Goal: Information Seeking & Learning: Learn about a topic

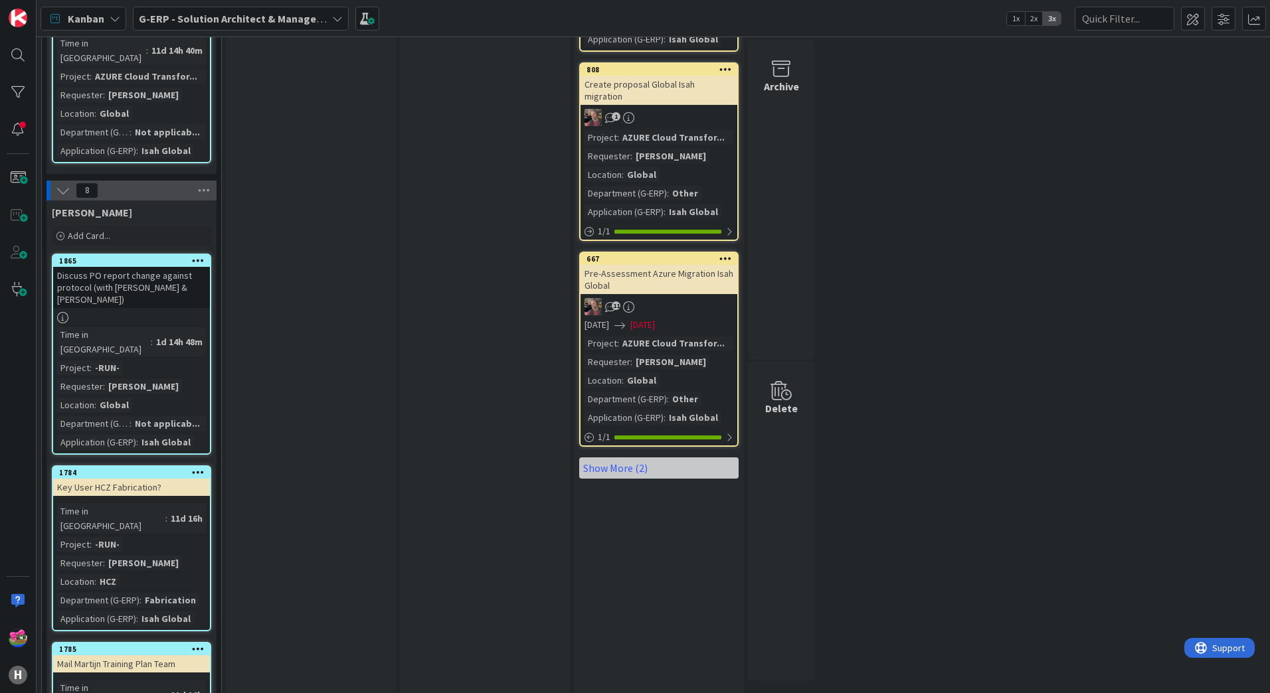
scroll to position [1437, 0]
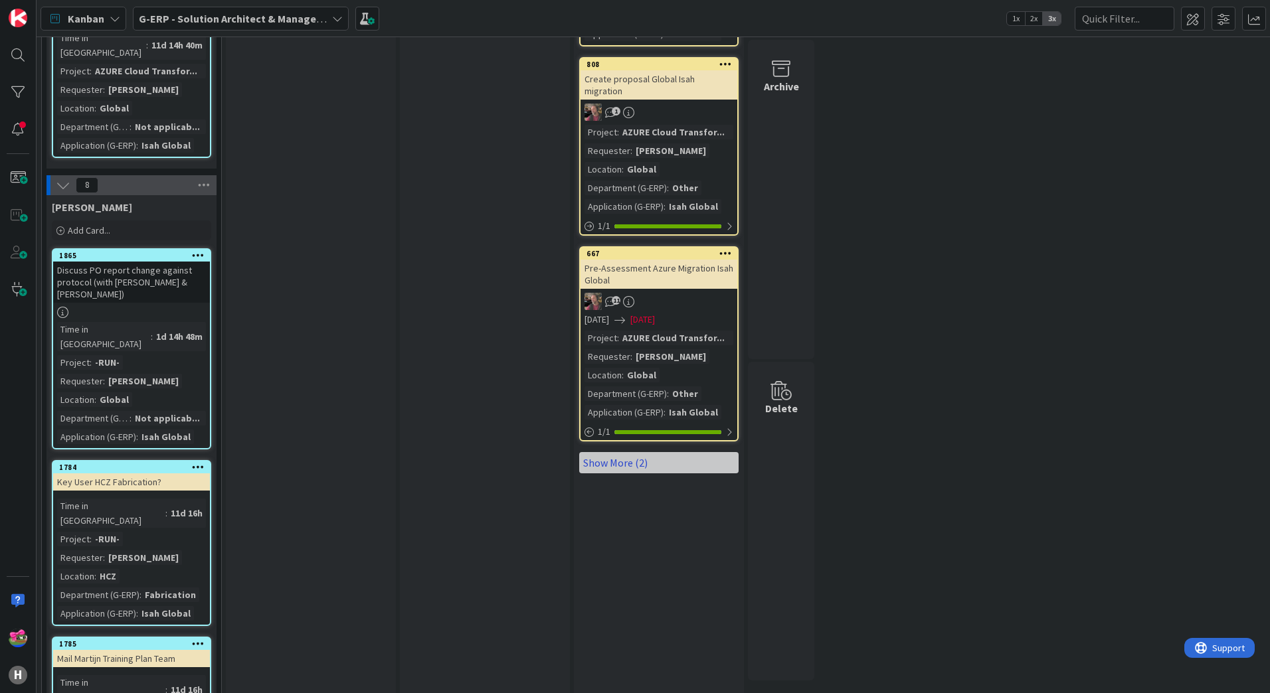
click at [627, 452] on link "Show More (2)" at bounding box center [658, 462] width 159 height 21
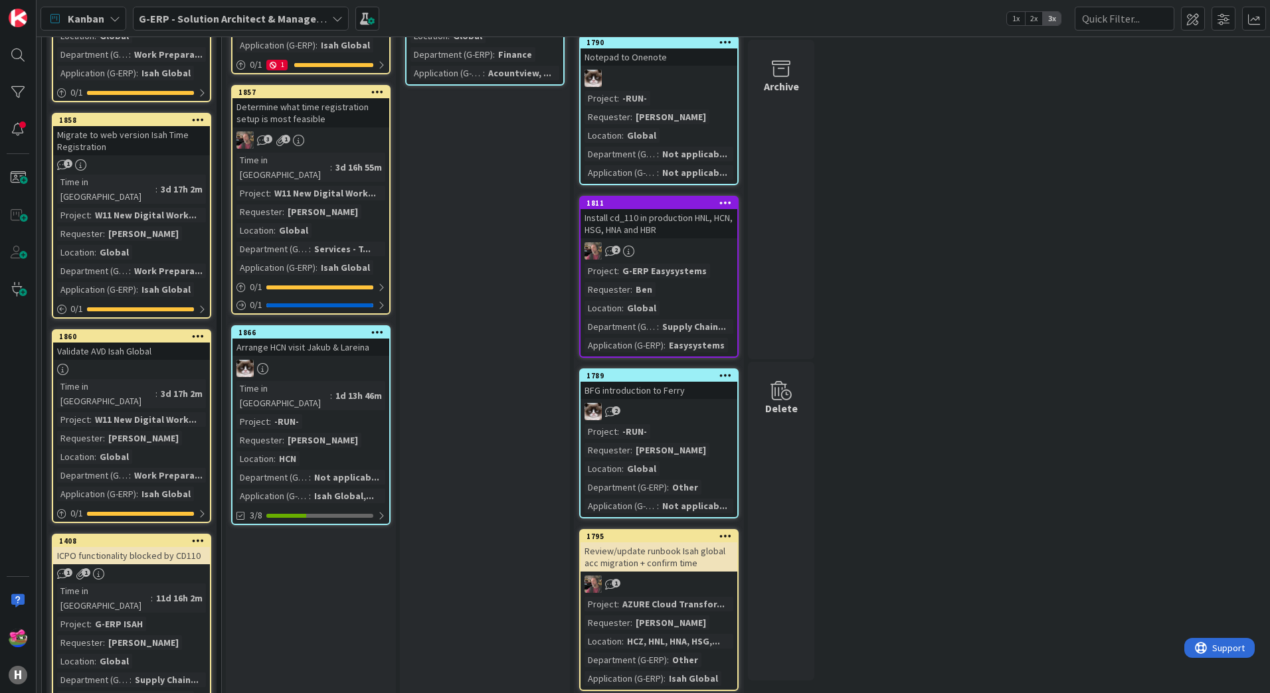
scroll to position [242, 0]
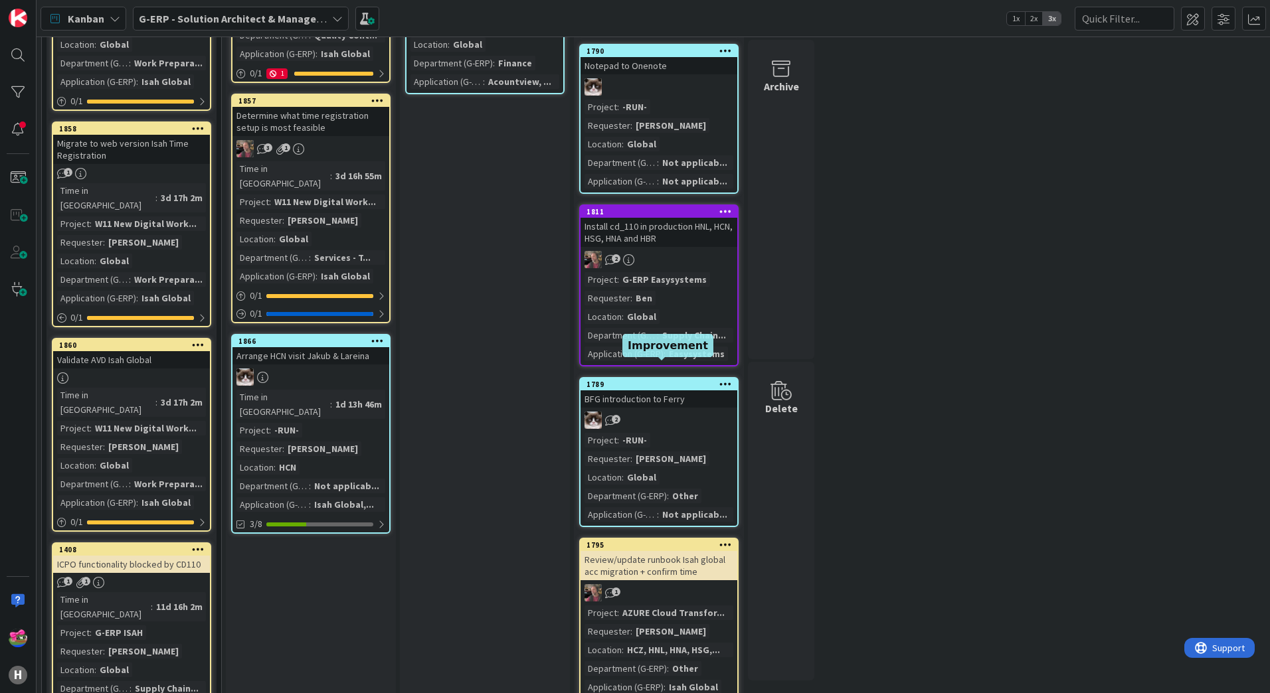
click at [639, 380] on div "1789" at bounding box center [661, 384] width 151 height 9
click at [665, 412] on div "2" at bounding box center [658, 420] width 157 height 17
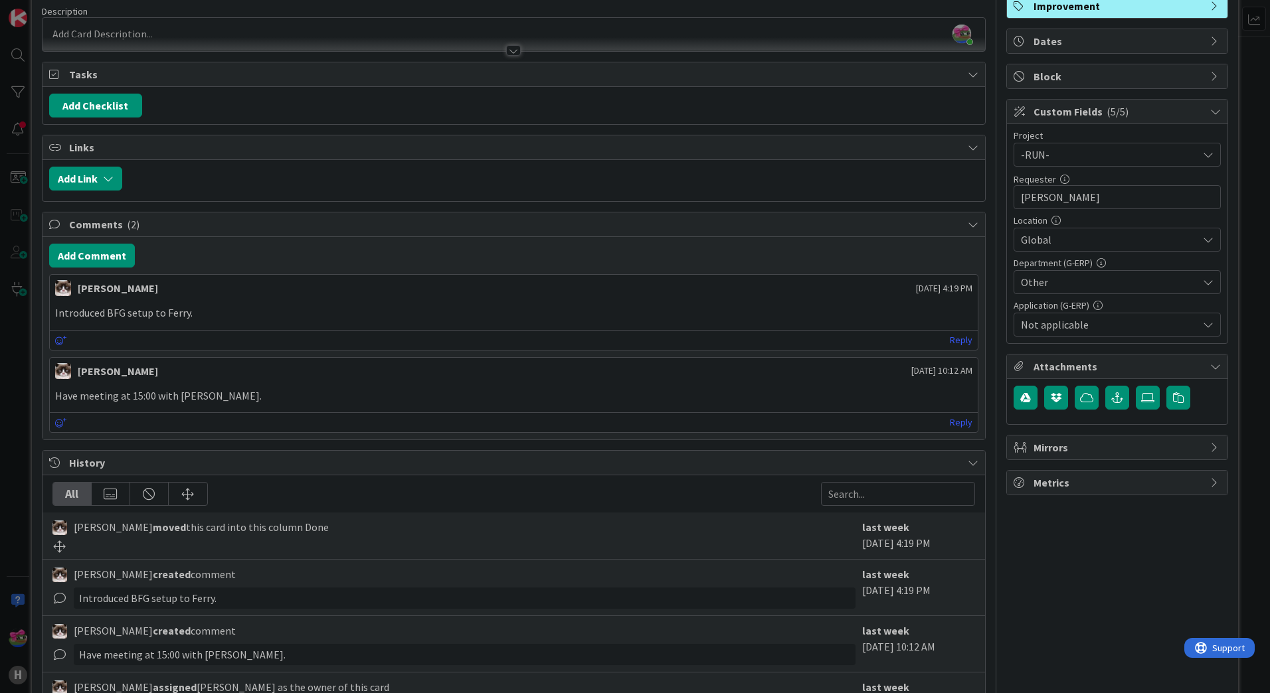
scroll to position [269, 0]
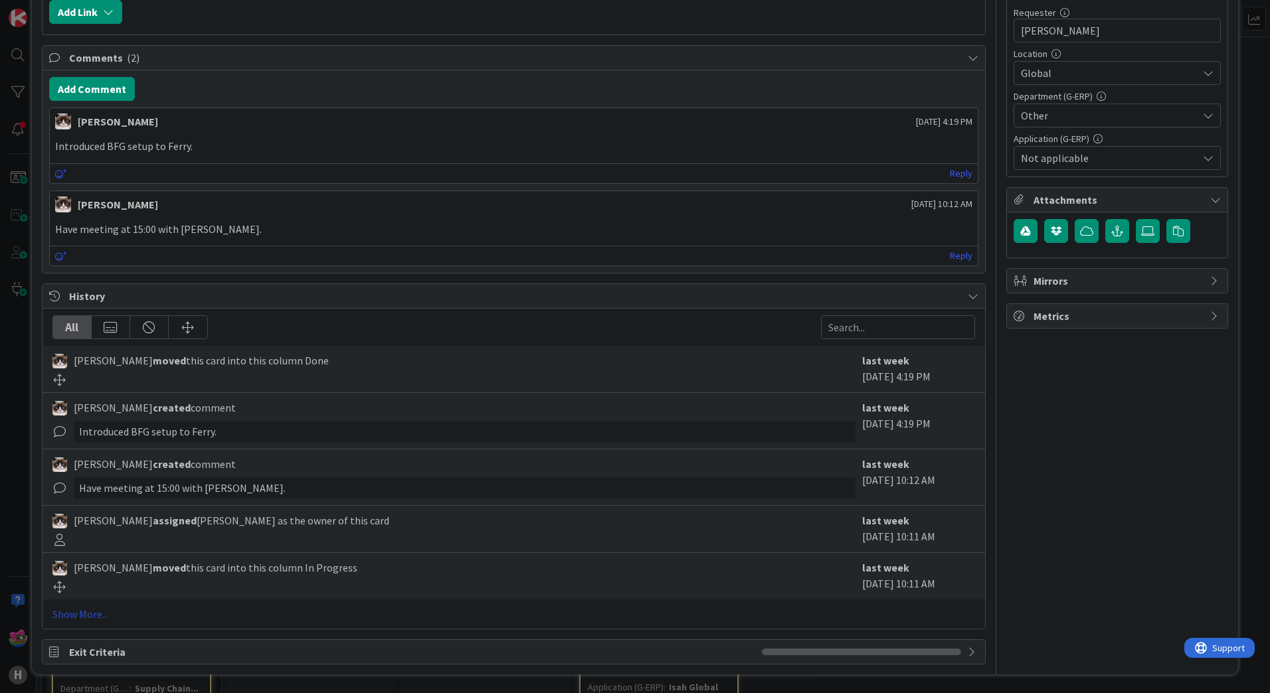
click at [92, 610] on link "Show More..." at bounding box center [513, 614] width 922 height 16
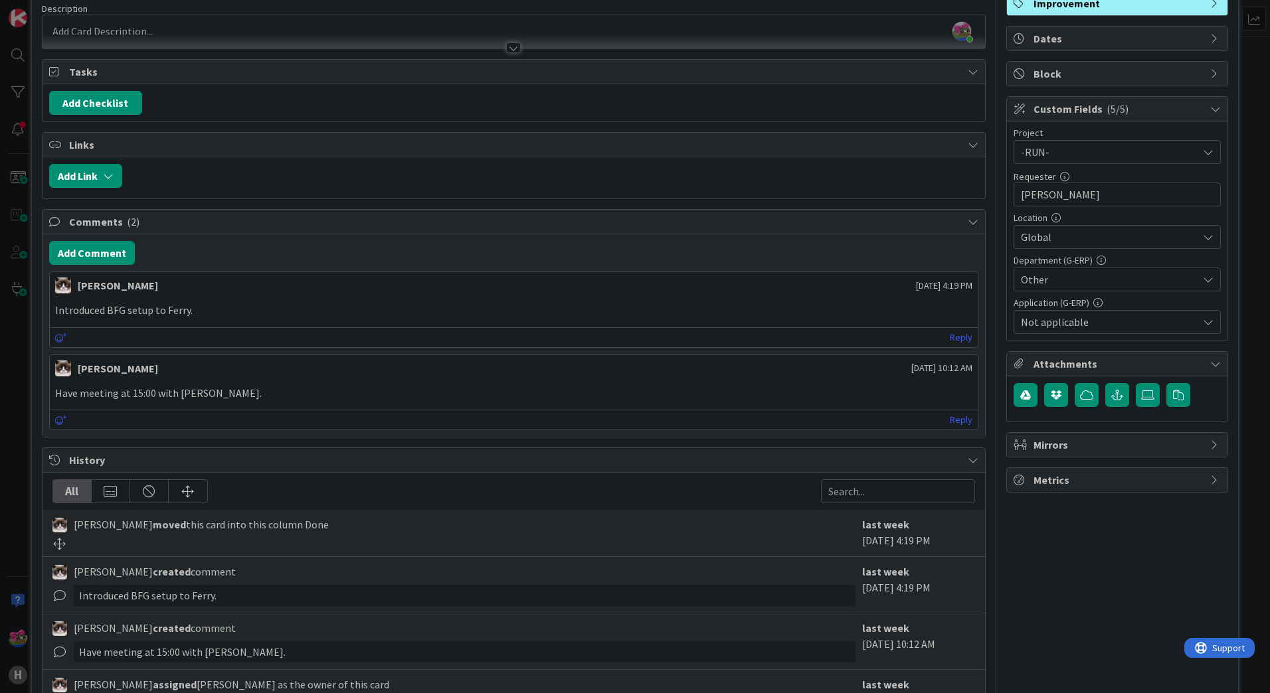
scroll to position [0, 0]
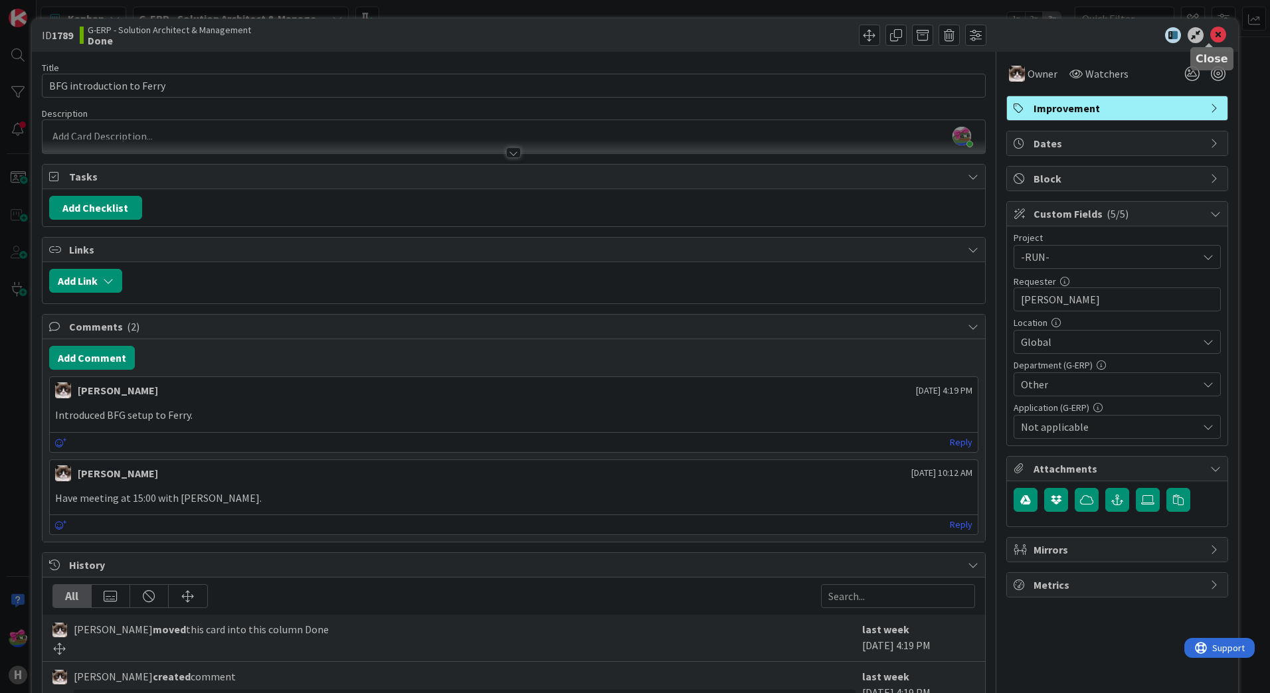
click at [1213, 37] on icon at bounding box center [1218, 35] width 16 height 16
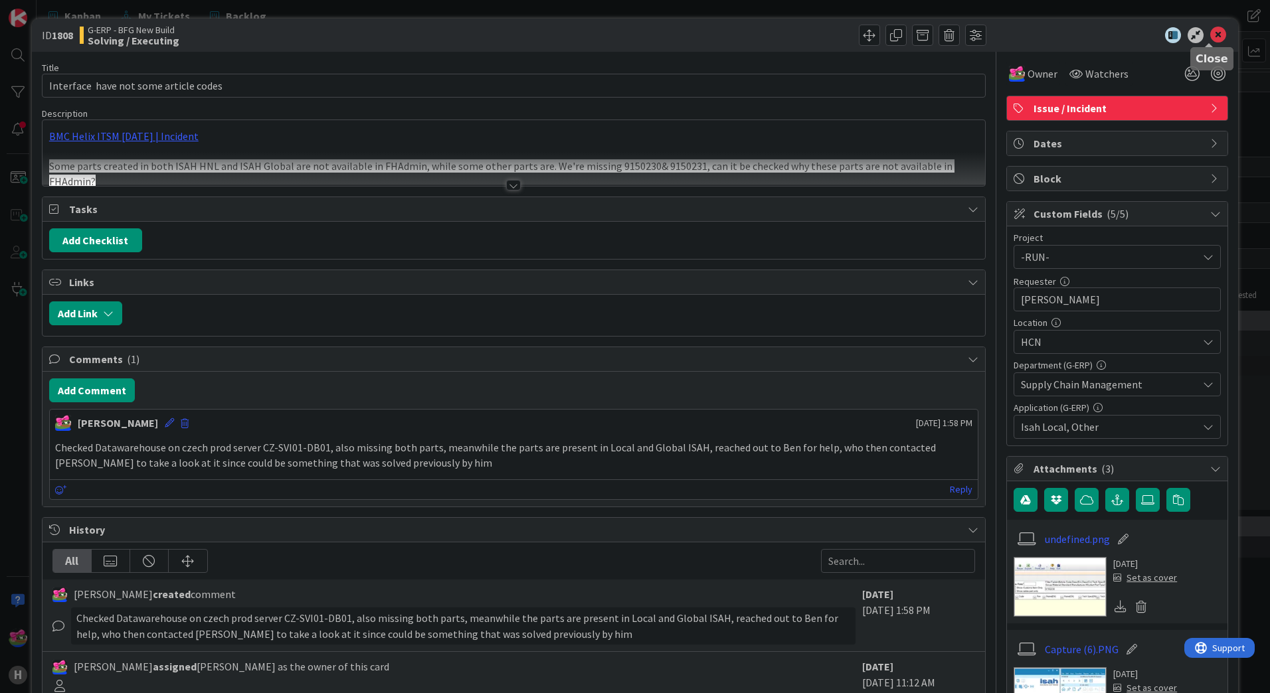
click at [1210, 40] on icon at bounding box center [1218, 35] width 16 height 16
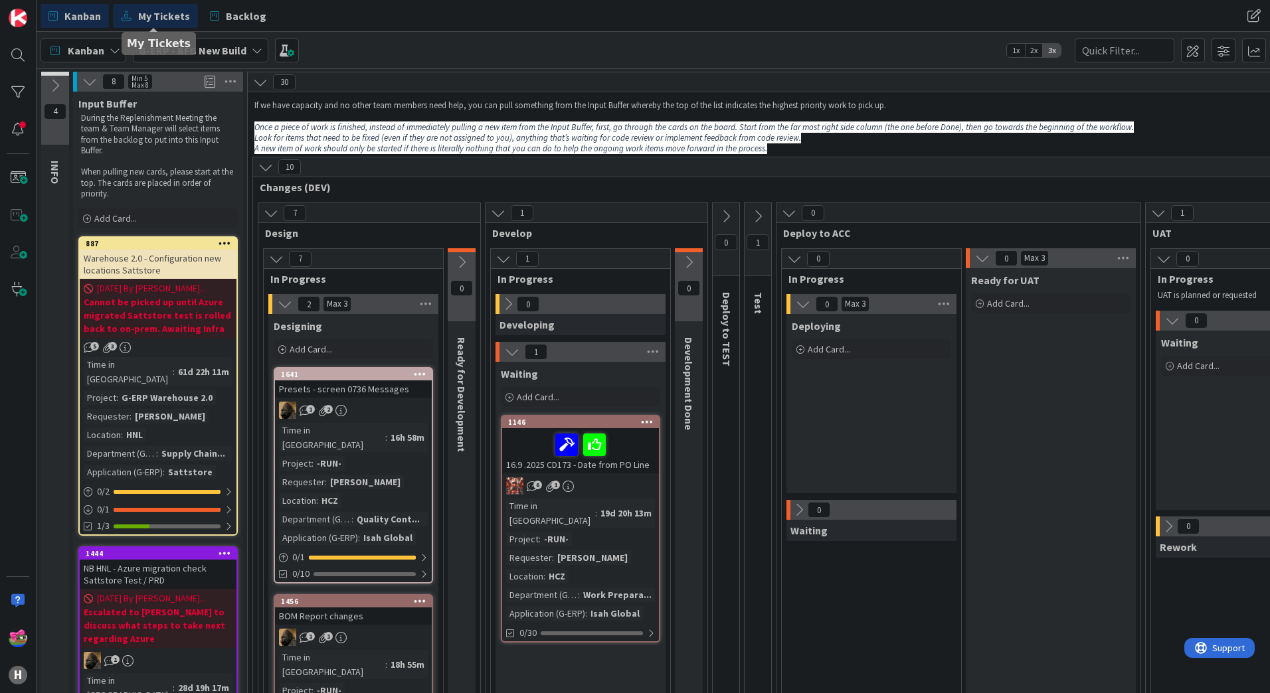
click at [161, 19] on span "My Tickets" at bounding box center [164, 16] width 52 height 16
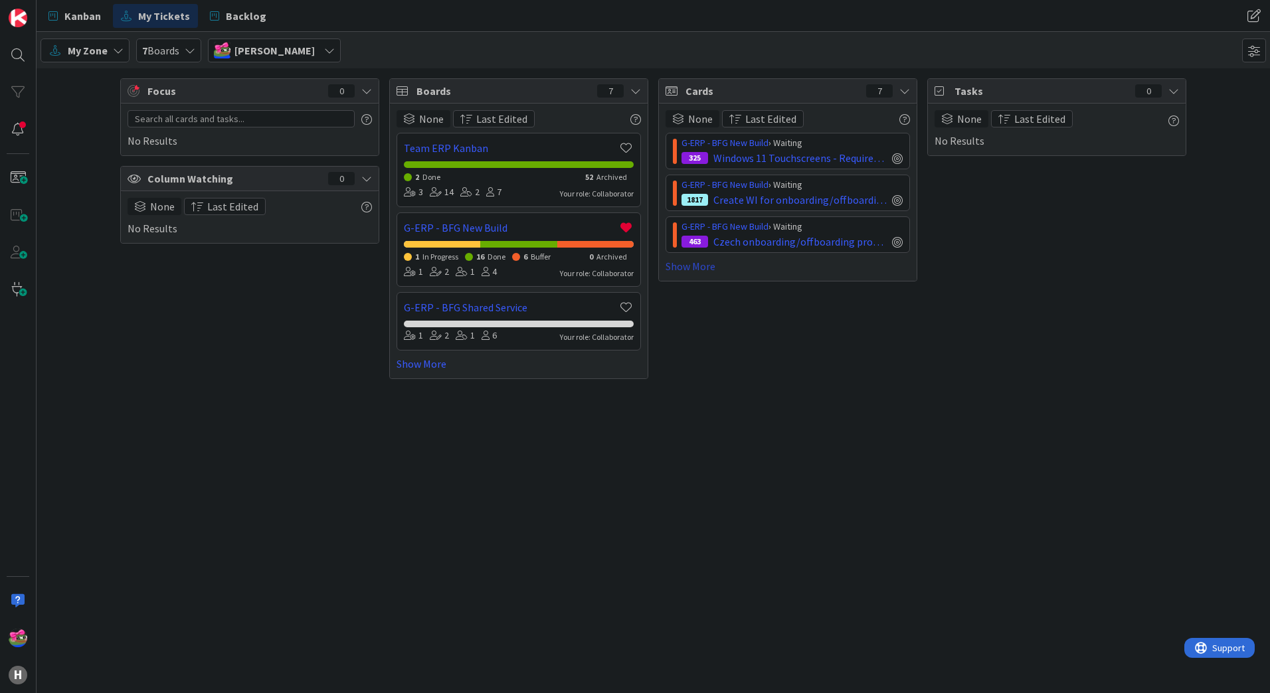
click at [703, 264] on link "Show More" at bounding box center [787, 266] width 244 height 16
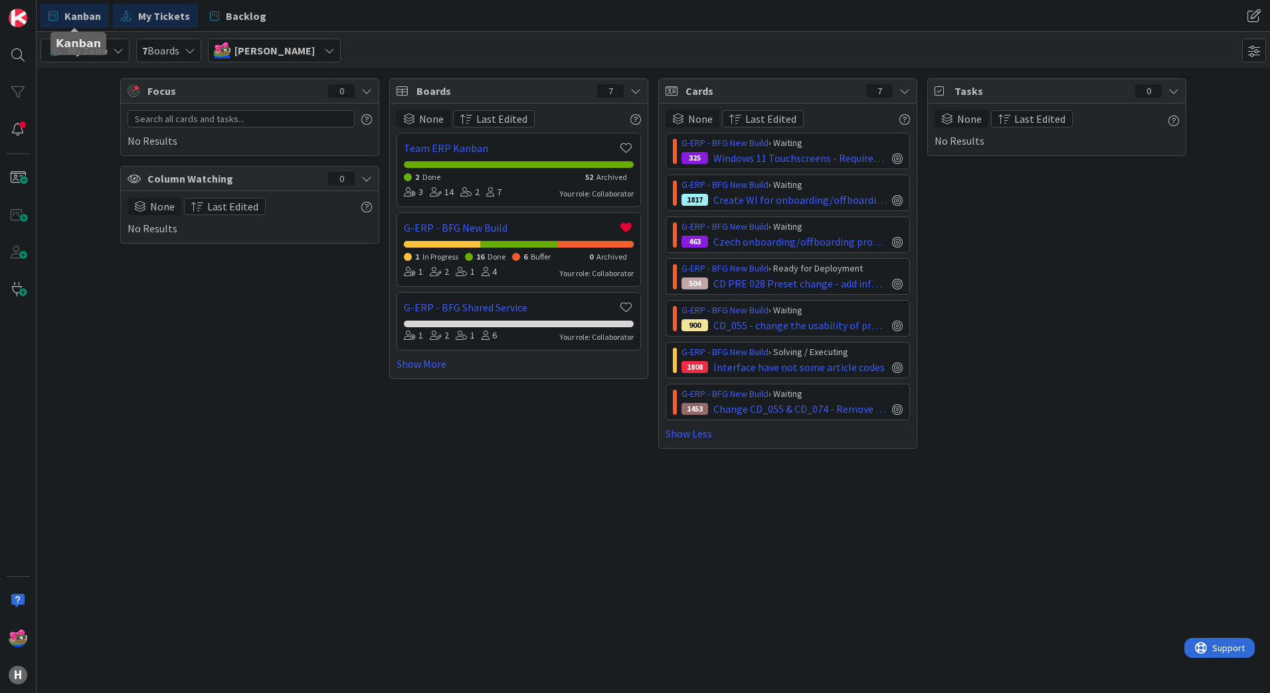
click at [81, 19] on span "Kanban" at bounding box center [82, 16] width 37 height 16
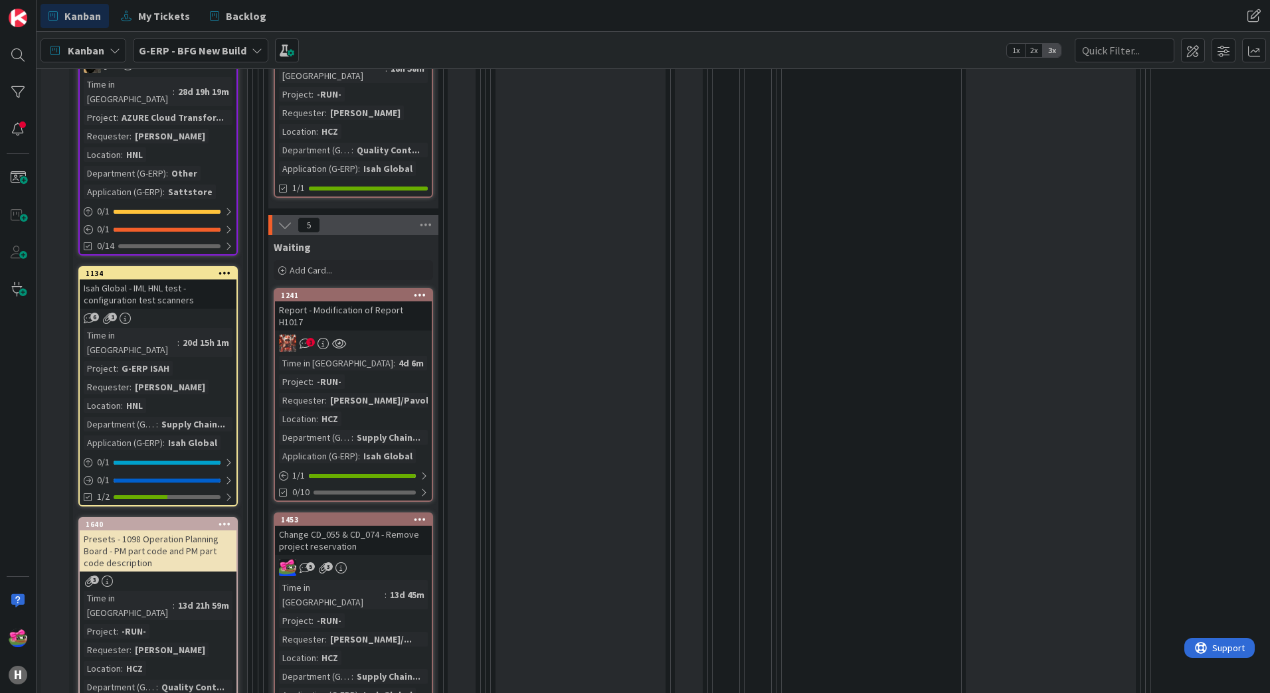
scroll to position [598, 0]
click at [369, 333] on div "1" at bounding box center [353, 341] width 157 height 17
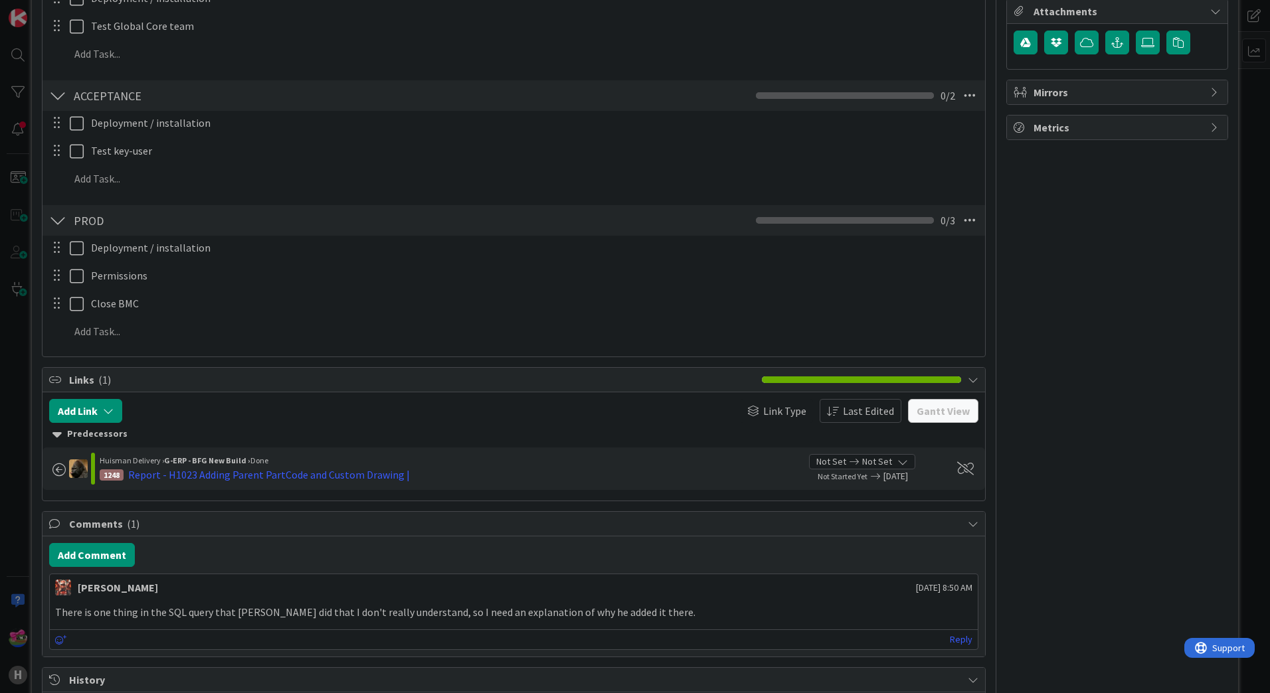
scroll to position [531, 0]
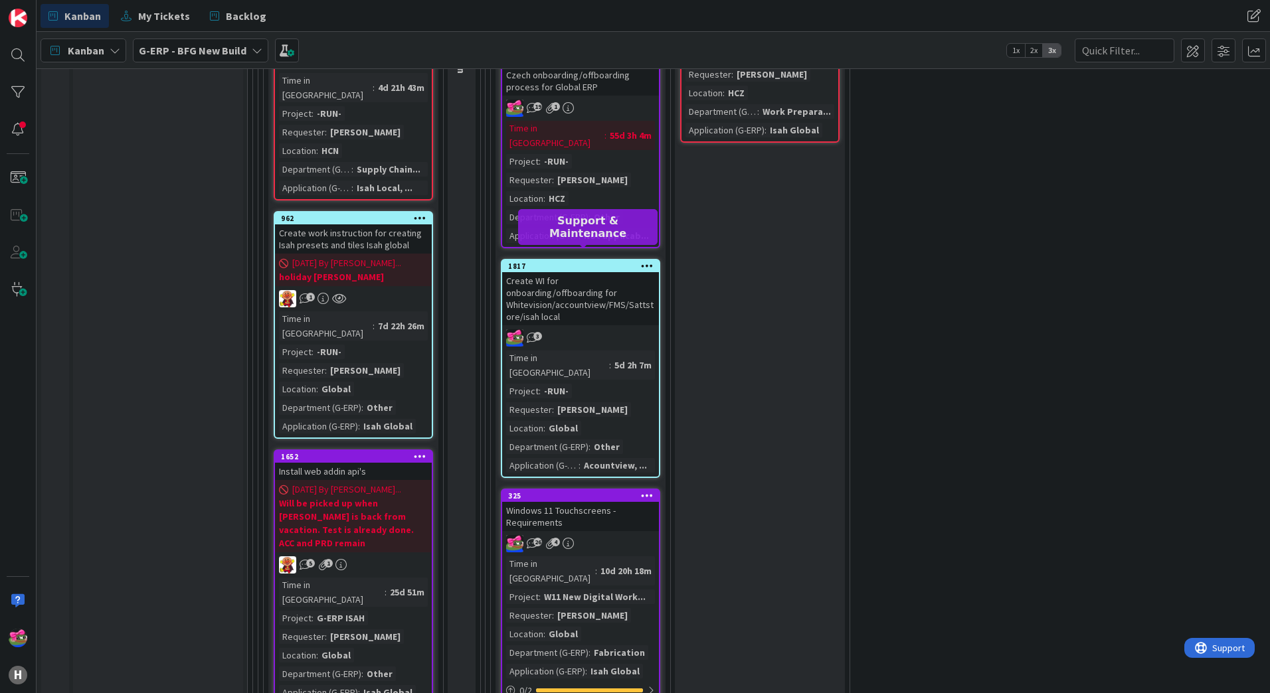
scroll to position [2523, 0]
